Goal: Information Seeking & Learning: Find specific page/section

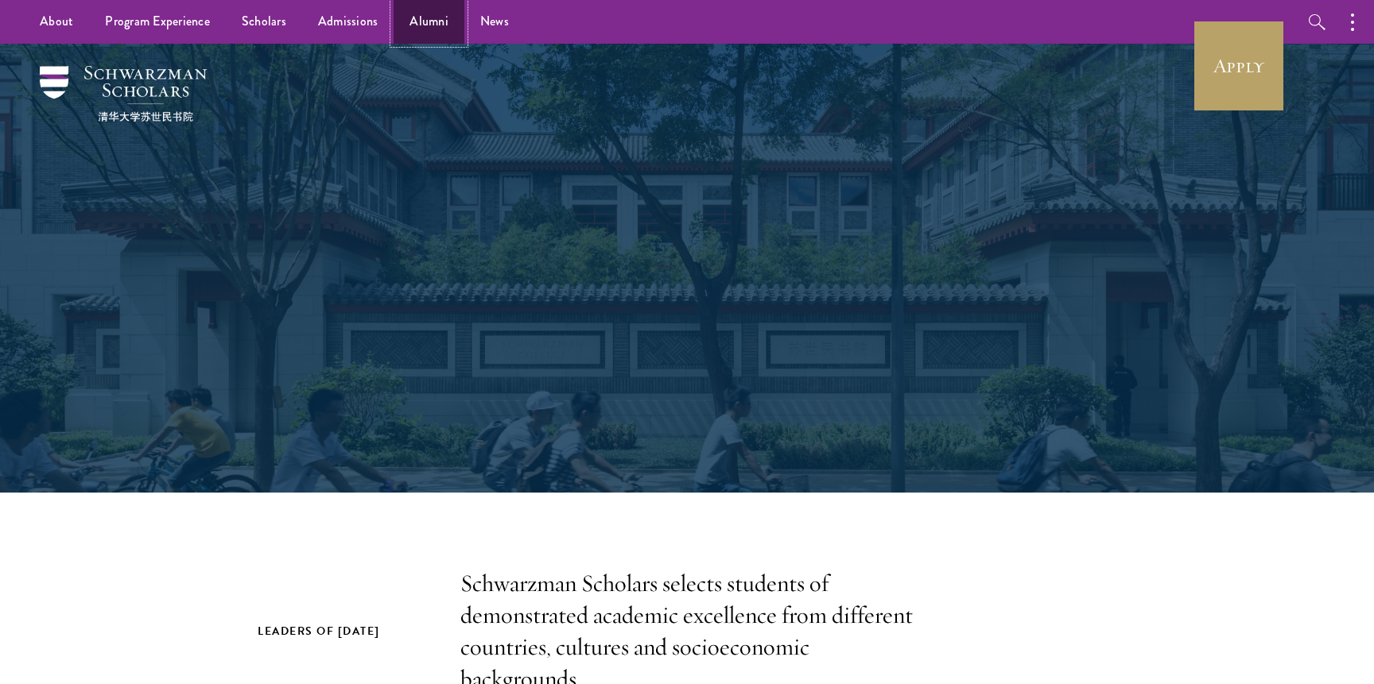
click at [409, 16] on link "Alumni" at bounding box center [429, 22] width 71 height 44
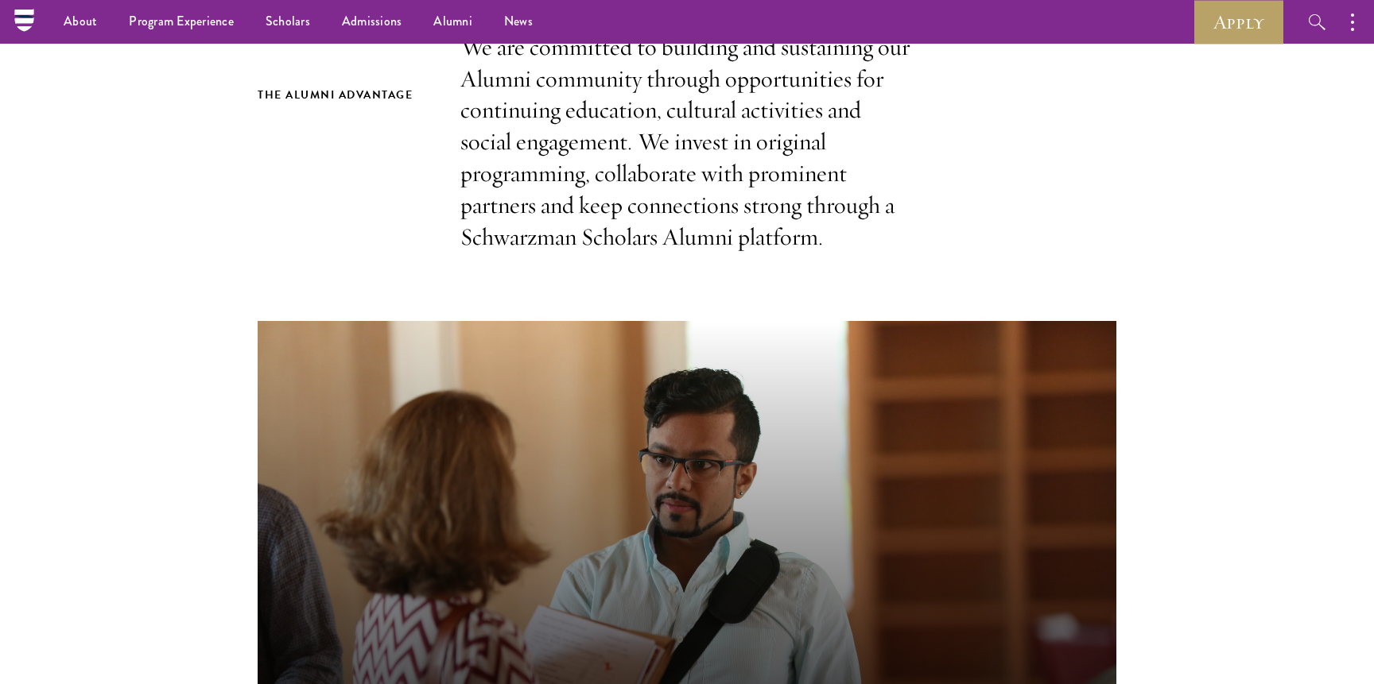
scroll to position [355, 0]
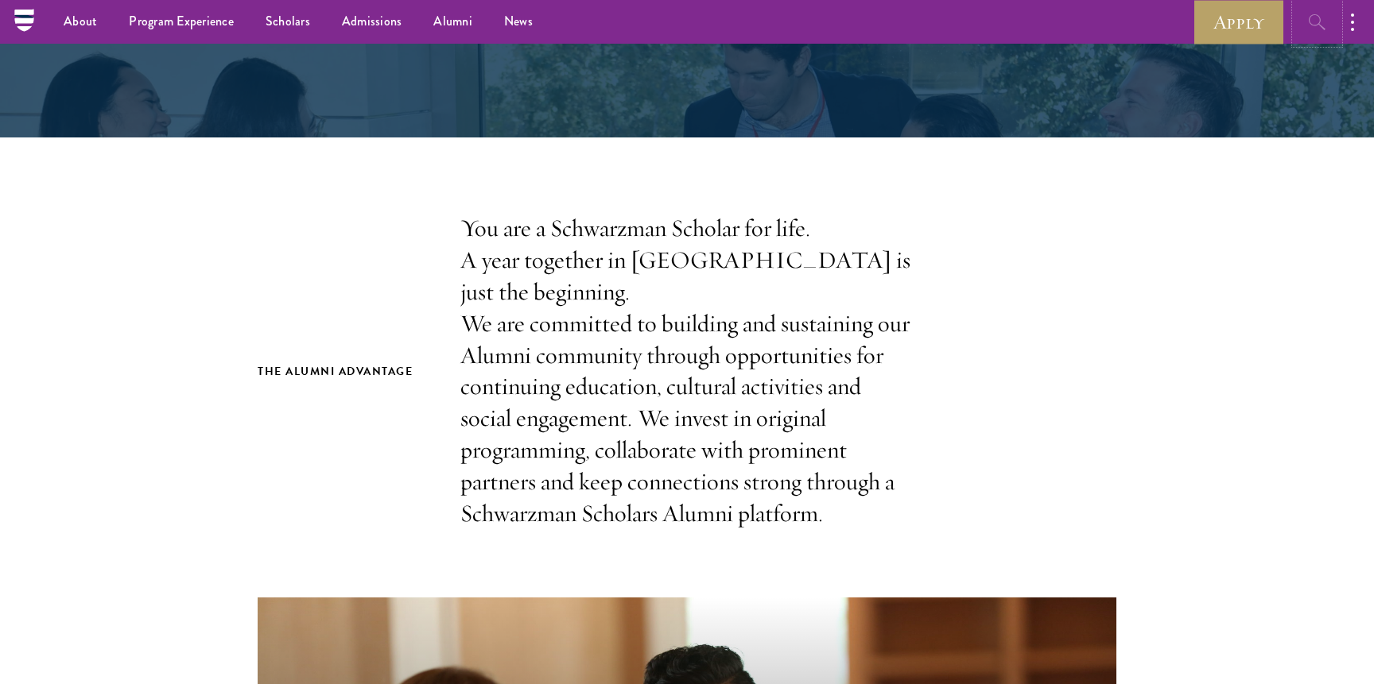
click at [1319, 10] on button "button" at bounding box center [1317, 22] width 44 height 44
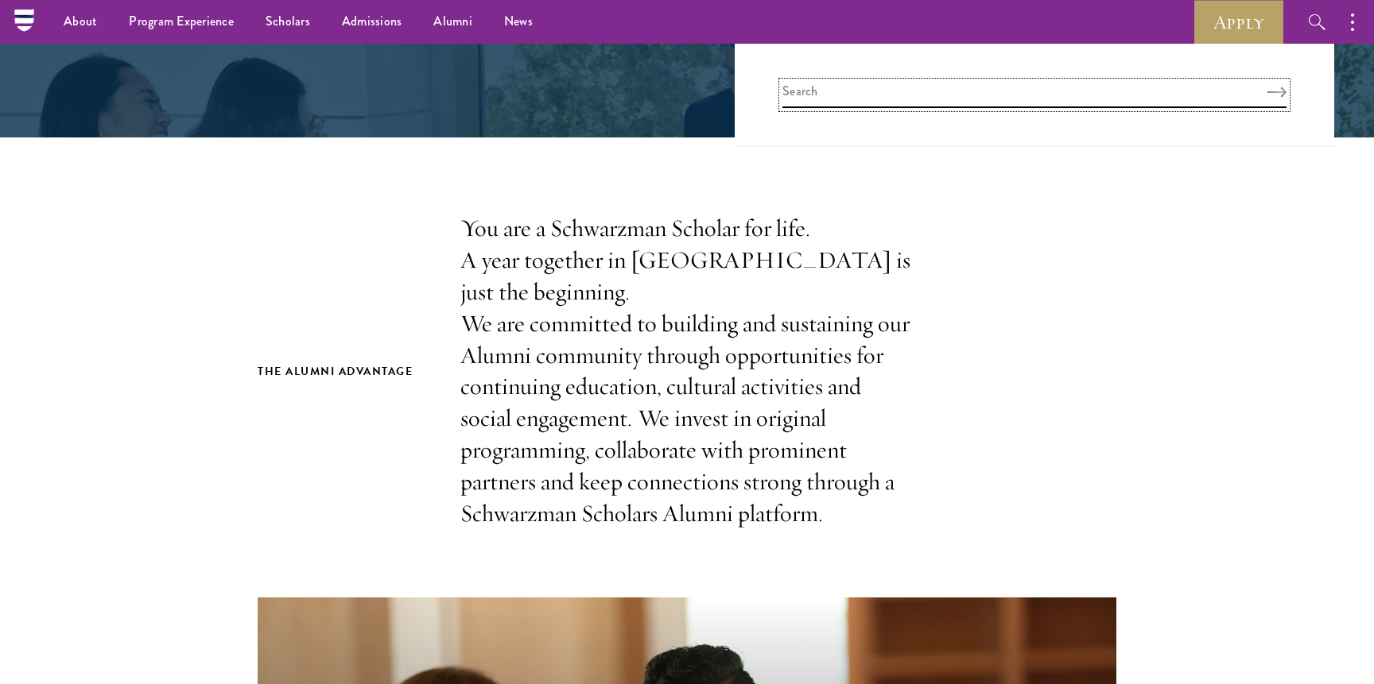
click at [849, 97] on input "search" at bounding box center [1034, 95] width 504 height 26
click at [279, 19] on link "Scholars" at bounding box center [288, 22] width 76 height 44
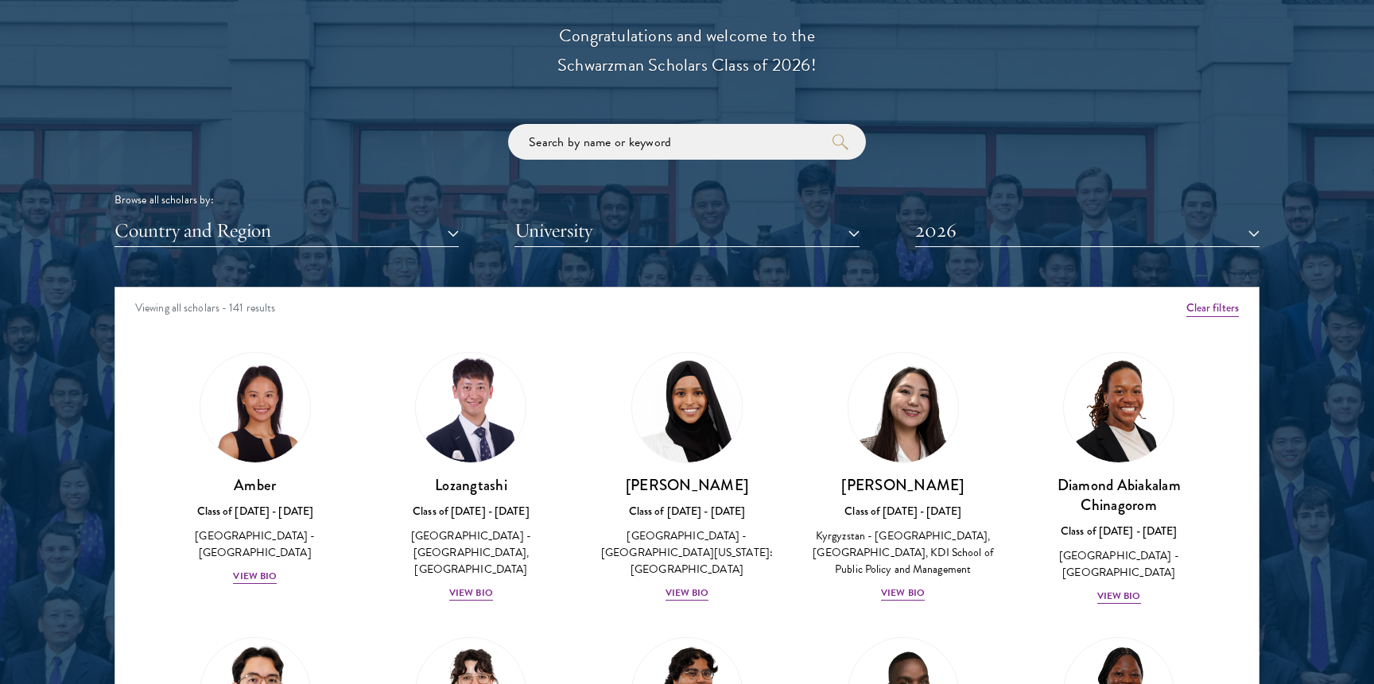
scroll to position [1822, 0]
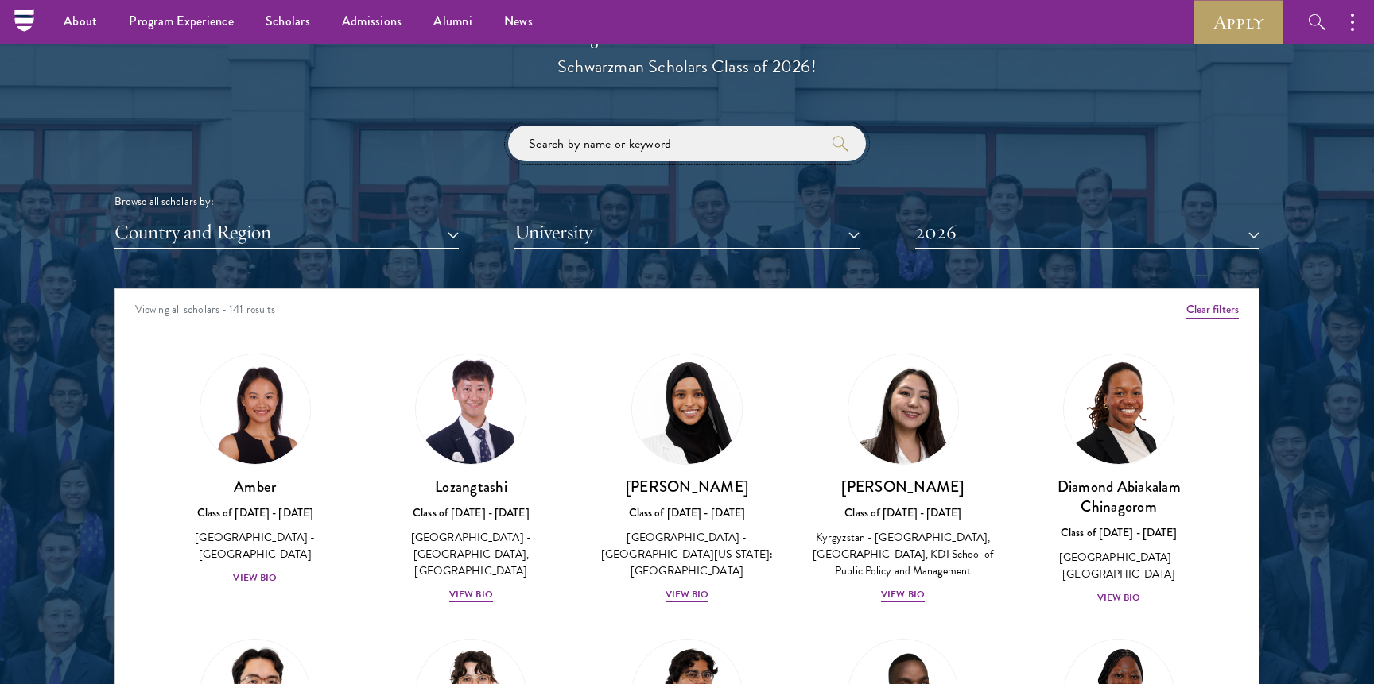
click at [565, 152] on input "search" at bounding box center [687, 144] width 358 height 36
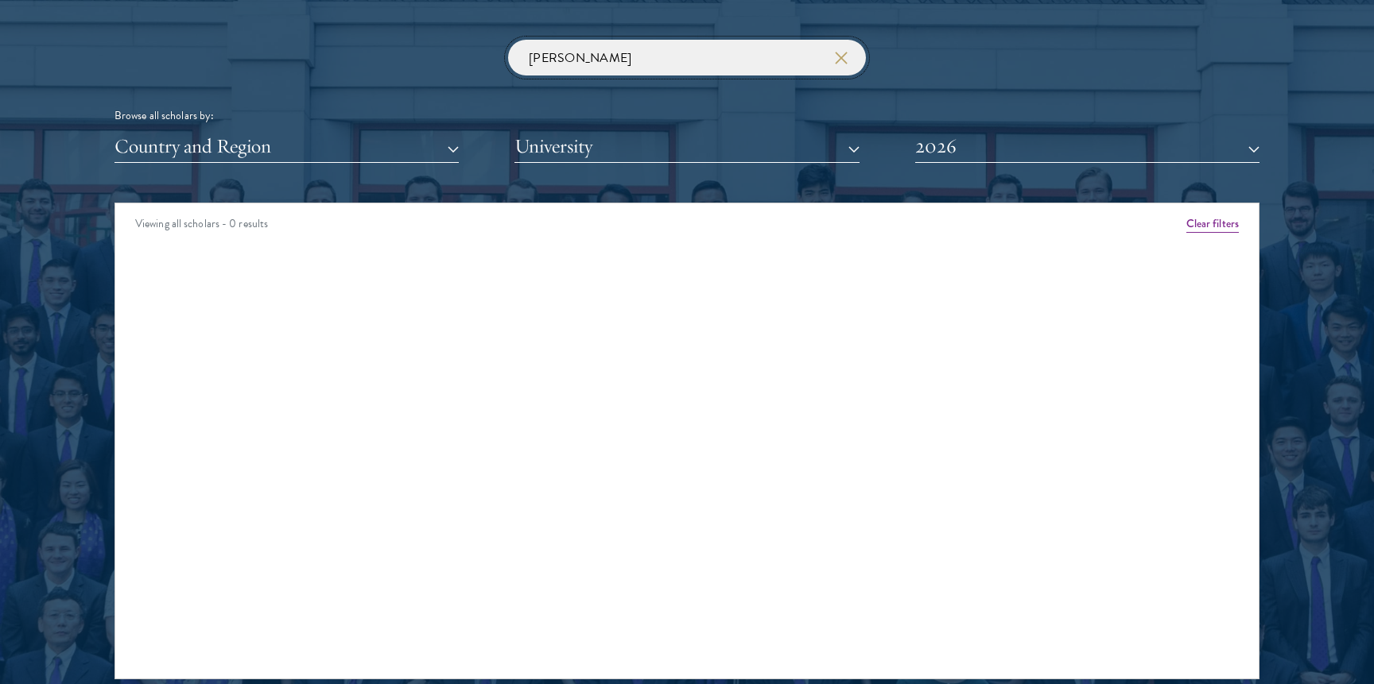
scroll to position [1909, 0]
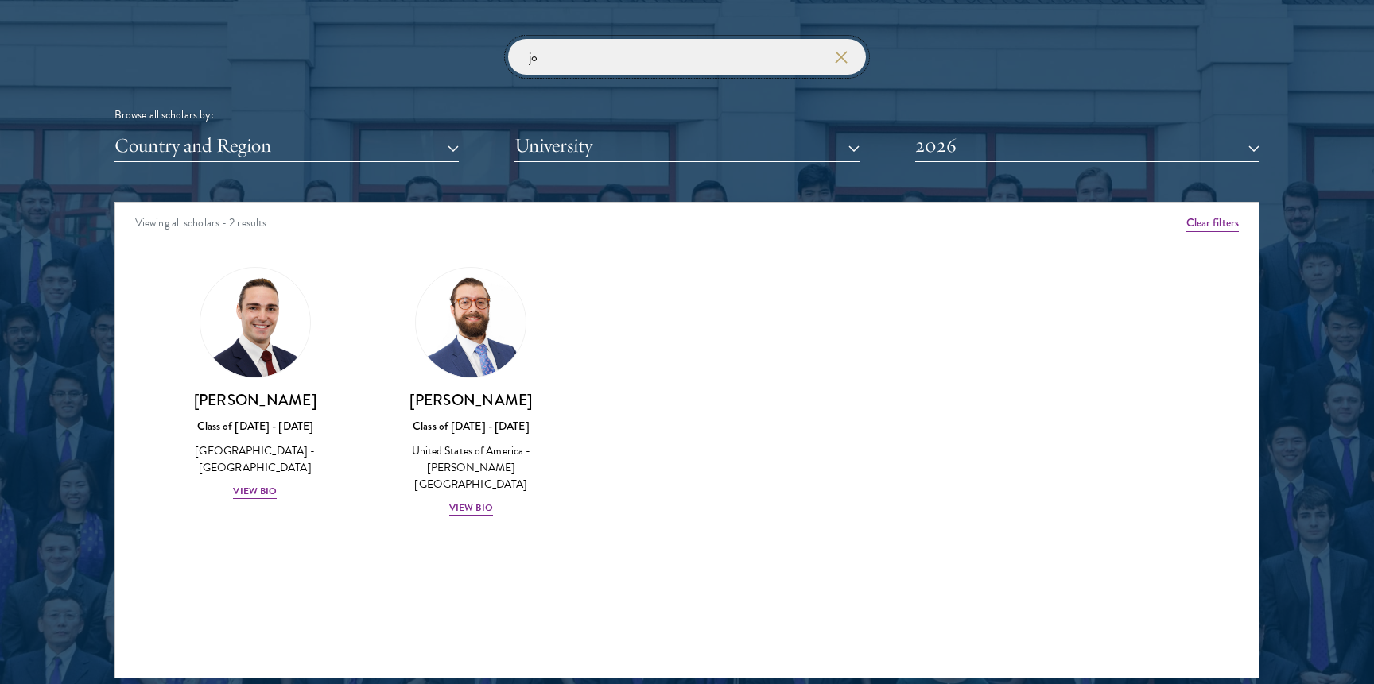
type input "j"
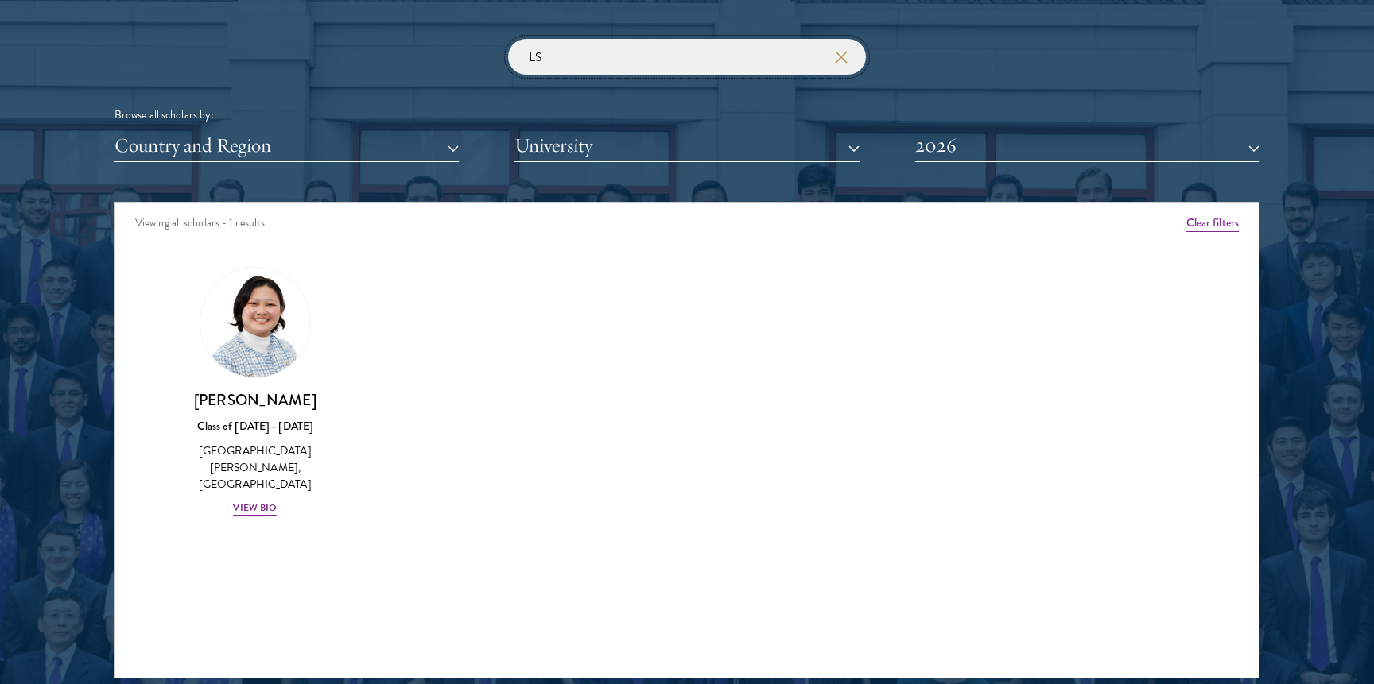
type input "L"
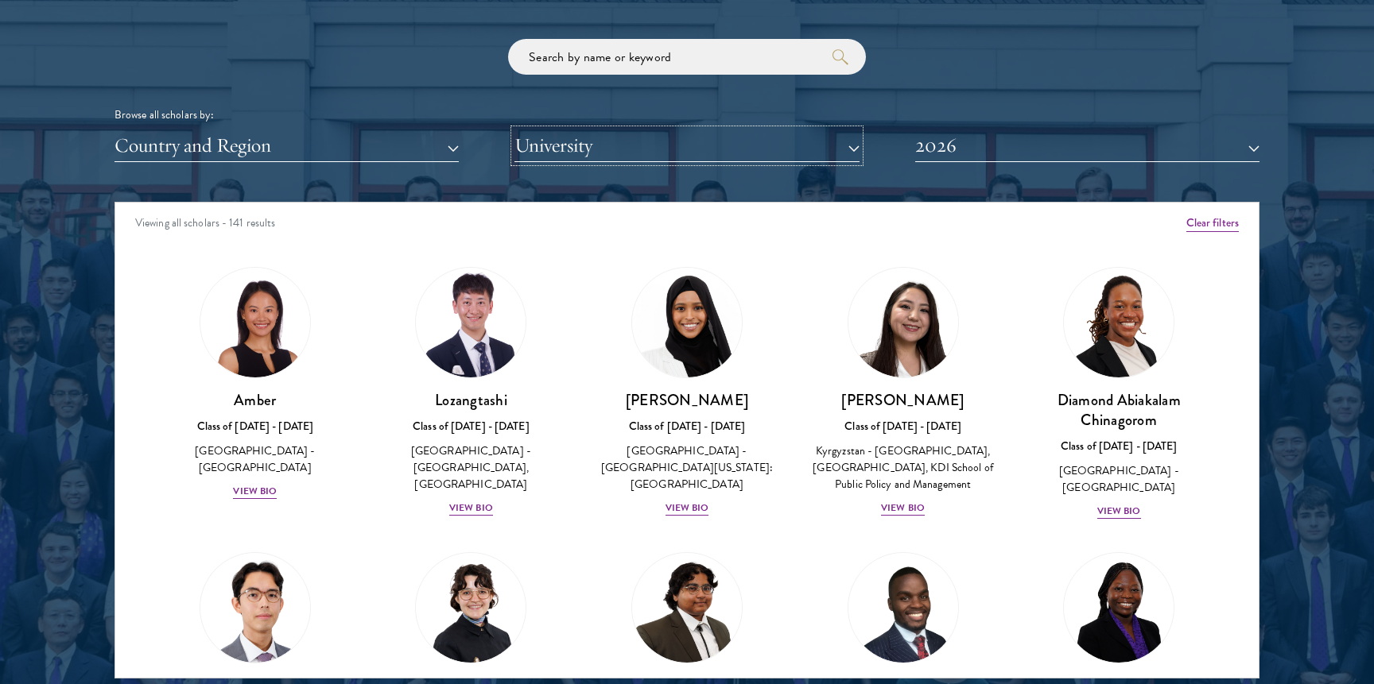
click at [576, 144] on button "University" at bounding box center [686, 146] width 344 height 33
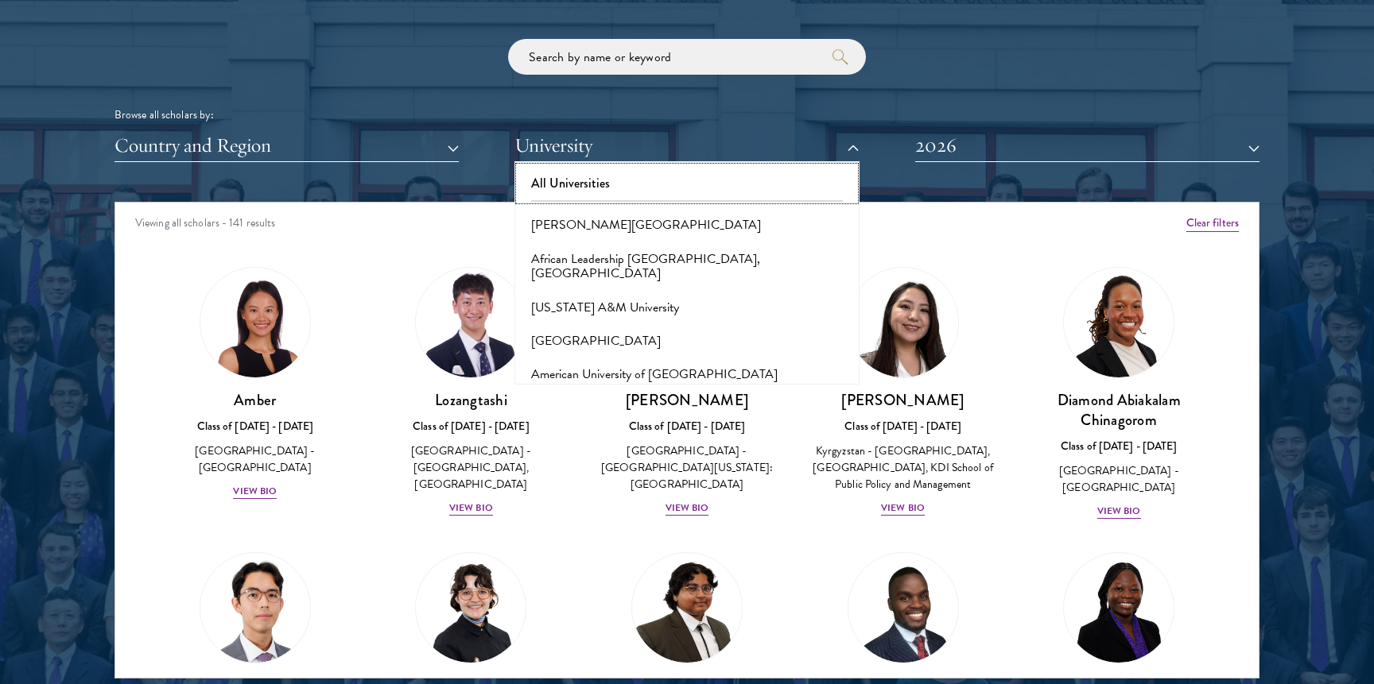
click at [574, 183] on button "All Universities" at bounding box center [686, 183] width 335 height 33
